Goal: Subscribe to service/newsletter

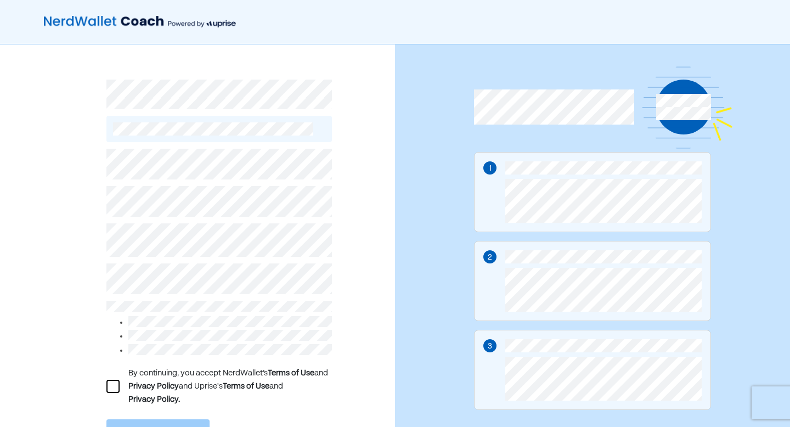
click at [112, 381] on div at bounding box center [112, 386] width 13 height 13
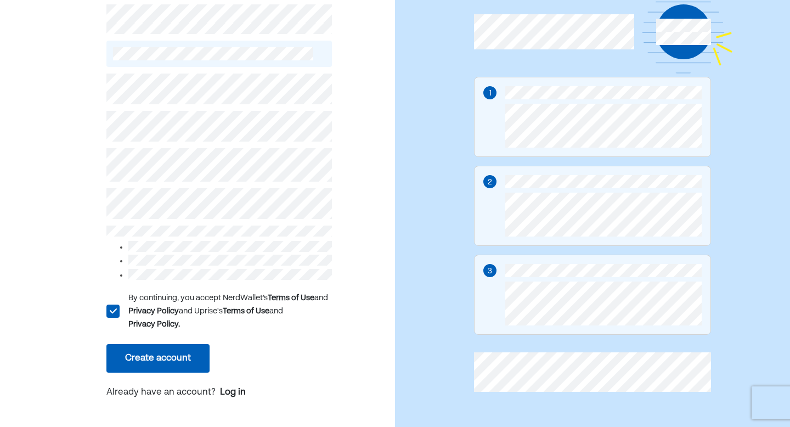
click at [145, 355] on button "Create account" at bounding box center [157, 358] width 103 height 29
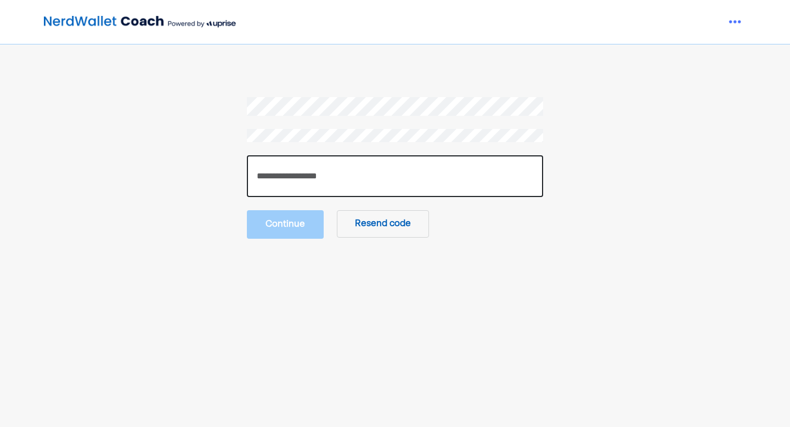
click at [376, 182] on input "number" at bounding box center [395, 176] width 296 height 42
type input "******"
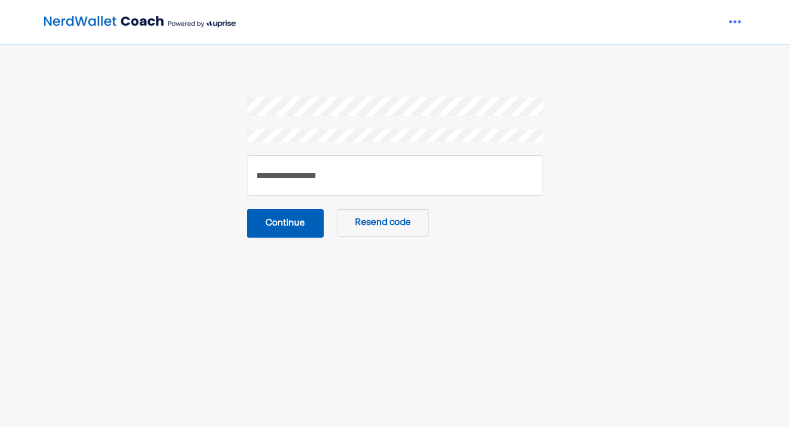
click at [300, 228] on button "Continue" at bounding box center [285, 223] width 77 height 29
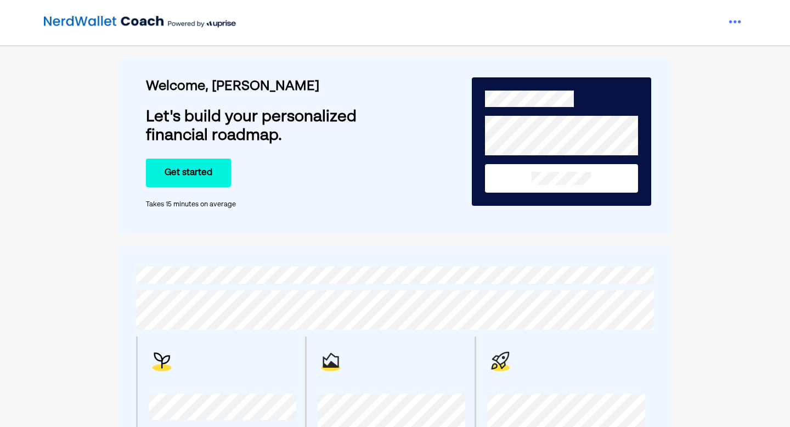
click at [196, 179] on button "Get started" at bounding box center [188, 173] width 85 height 29
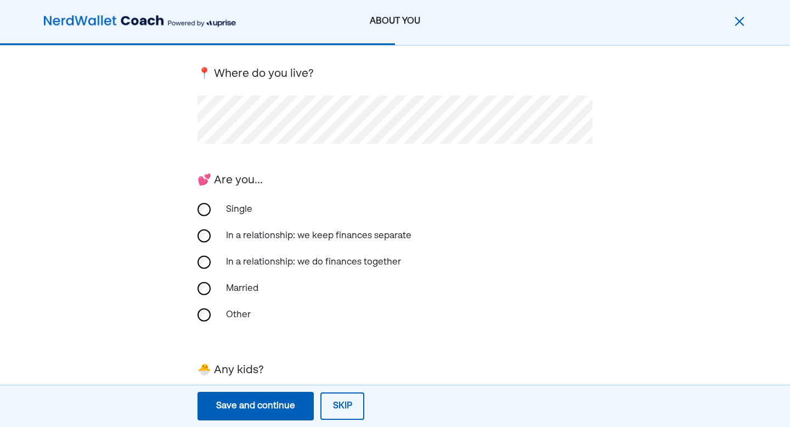
scroll to position [242, 0]
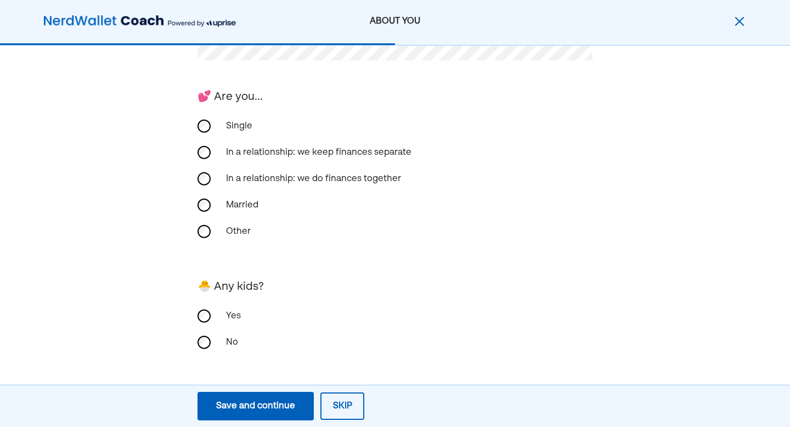
click at [271, 404] on div "Save and continue" at bounding box center [255, 405] width 79 height 13
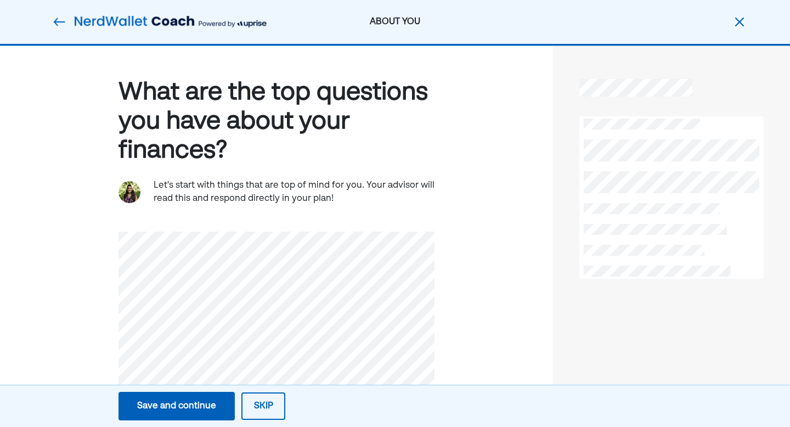
scroll to position [25, 0]
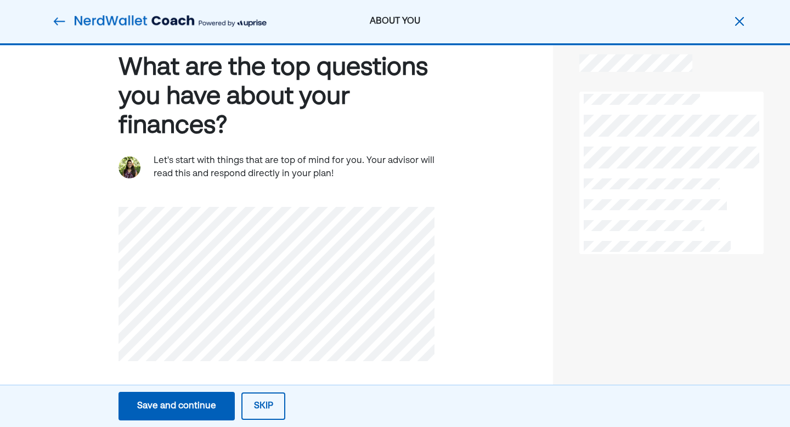
click at [188, 408] on div "Save and continue" at bounding box center [176, 405] width 79 height 13
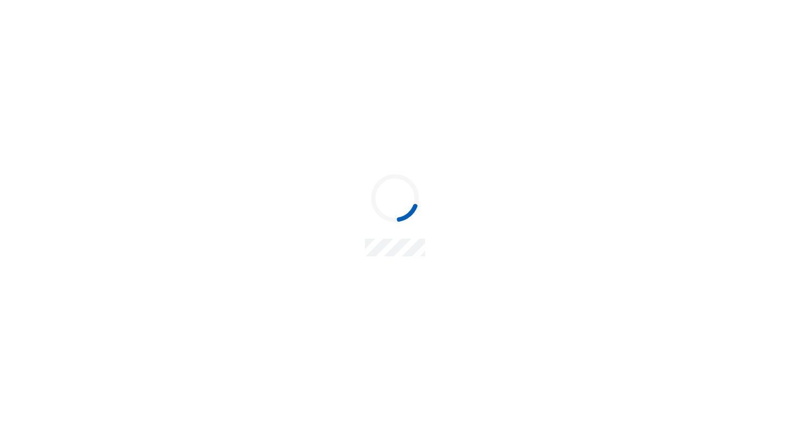
scroll to position [0, 0]
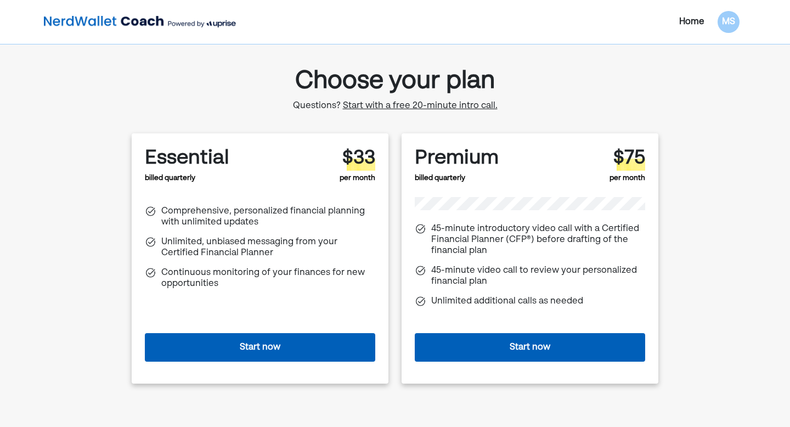
click at [264, 342] on button "Start now" at bounding box center [260, 347] width 230 height 29
